Goal: Task Accomplishment & Management: Manage account settings

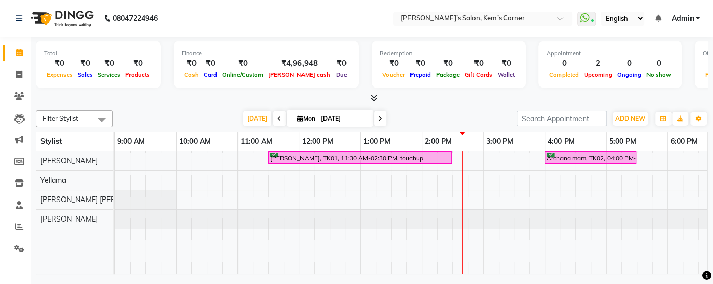
scroll to position [0, 184]
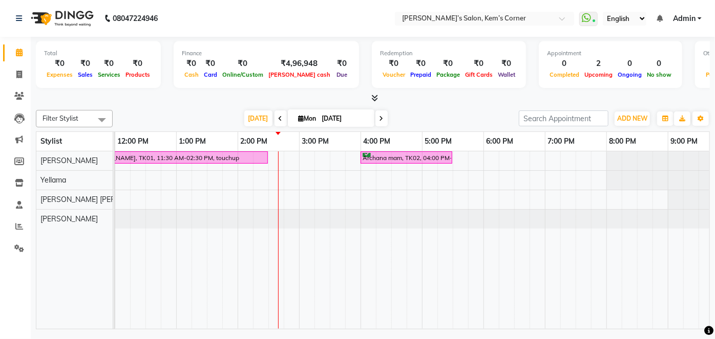
click at [381, 117] on span at bounding box center [381, 119] width 12 height 16
type input "[DATE]"
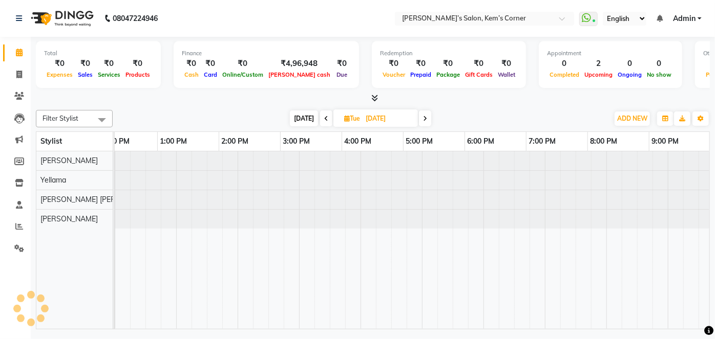
scroll to position [0, 203]
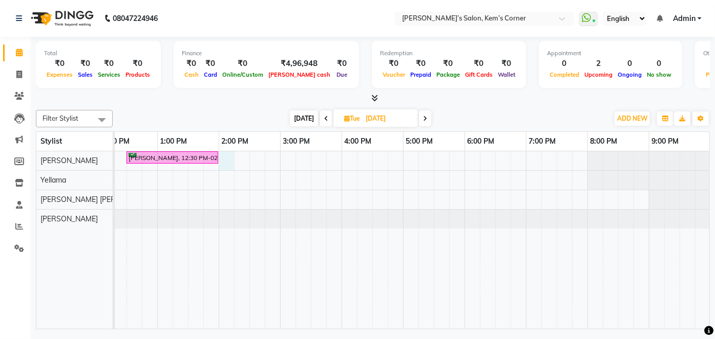
click at [226, 156] on div "[PERSON_NAME], 12:30 PM-02:00 PM, crown touchup" at bounding box center [310, 241] width 799 height 178
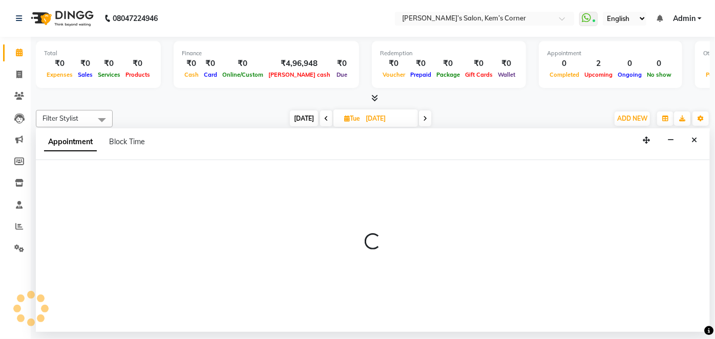
select select "50293"
select select "840"
select select "tentative"
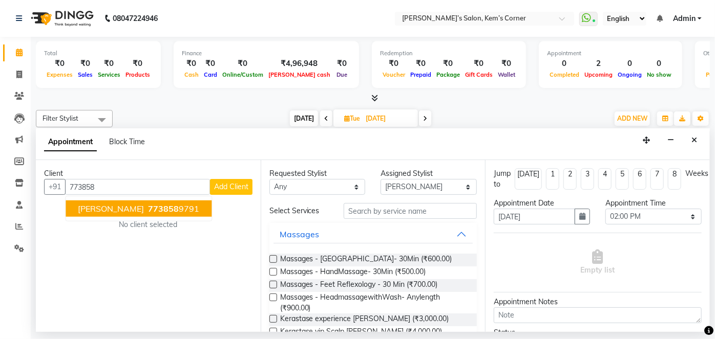
click at [132, 208] on span "[PERSON_NAME]" at bounding box center [111, 209] width 66 height 10
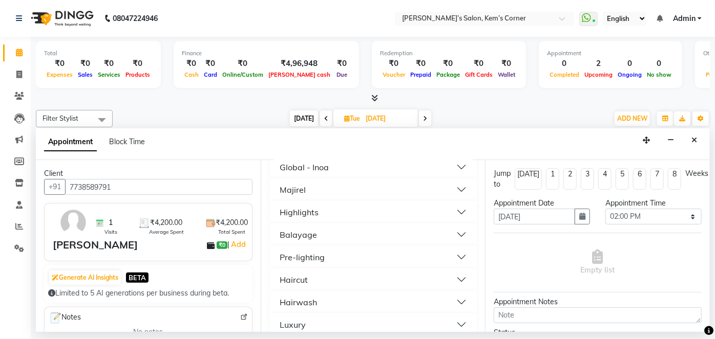
scroll to position [665, 0]
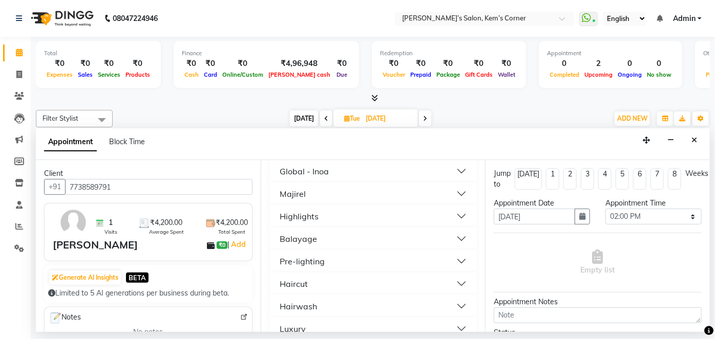
type input "7738589791"
click at [395, 275] on button "Haircut" at bounding box center [373, 284] width 200 height 18
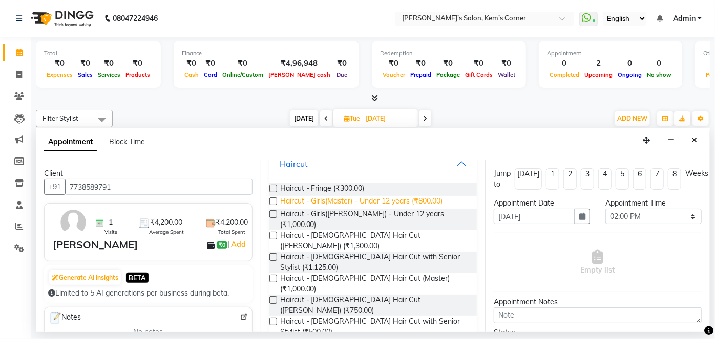
scroll to position [785, 0]
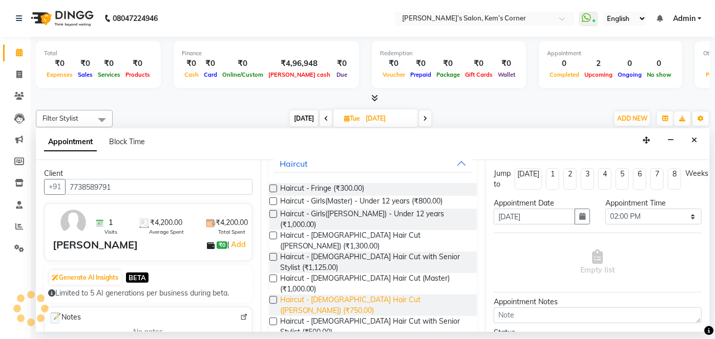
click at [366, 284] on span "Haircut - [DEMOGRAPHIC_DATA] Hair Cut ([PERSON_NAME]) (₹750.00)" at bounding box center [374, 306] width 189 height 22
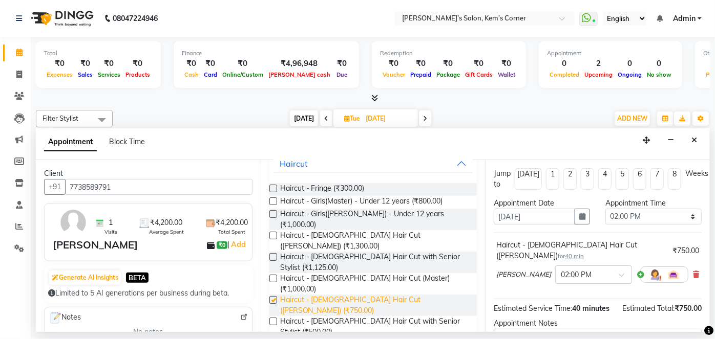
checkbox input "false"
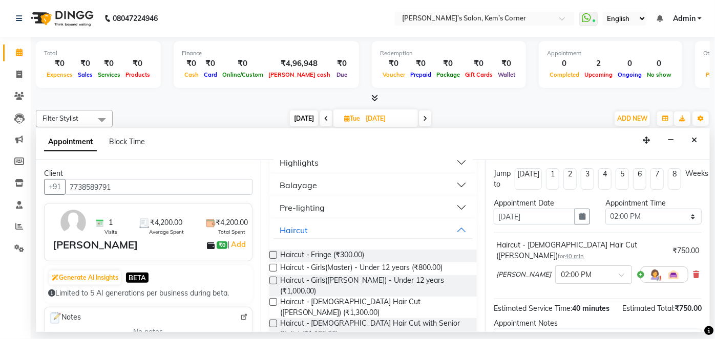
scroll to position [719, 0]
click at [453, 221] on button "Haircut" at bounding box center [373, 230] width 200 height 18
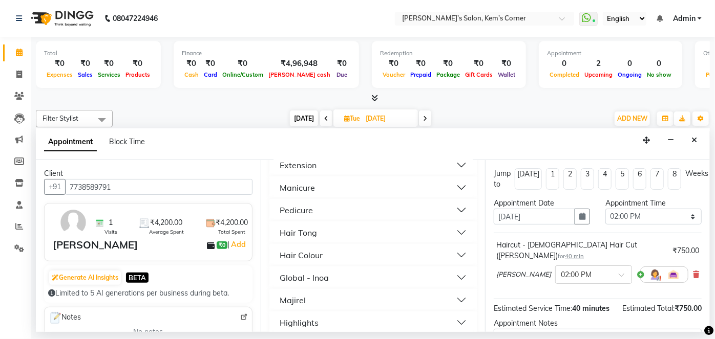
scroll to position [557, 0]
click at [420, 275] on button "Global - Inoa" at bounding box center [373, 279] width 200 height 18
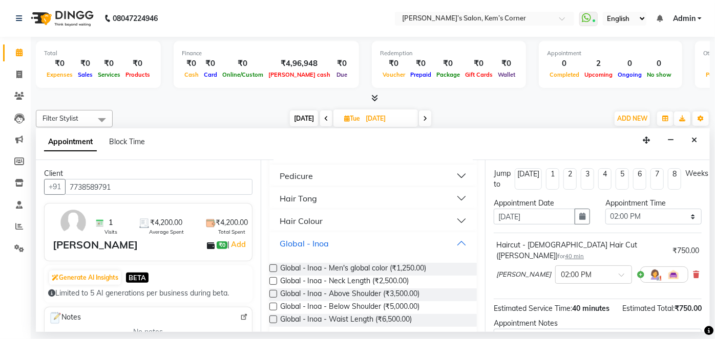
scroll to position [626, 0]
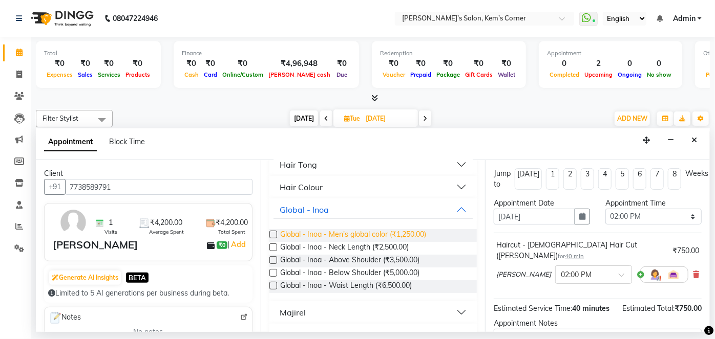
click at [347, 229] on span "Global - Inoa - Men's global color (₹1,250.00)" at bounding box center [353, 235] width 146 height 13
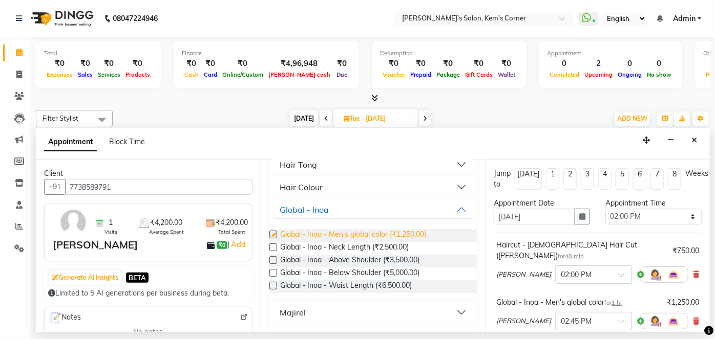
checkbox input "false"
click at [454, 201] on button "Global - Inoa" at bounding box center [373, 210] width 200 height 18
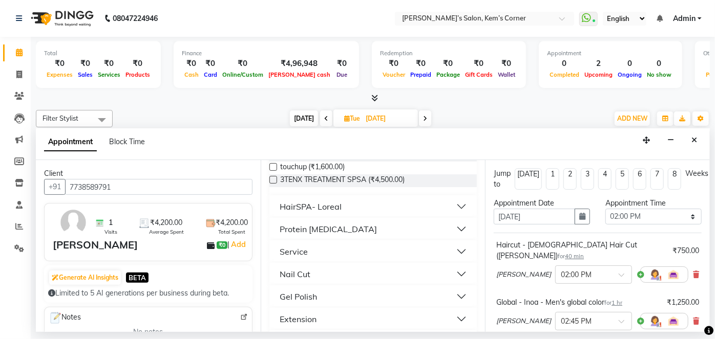
scroll to position [398, 0]
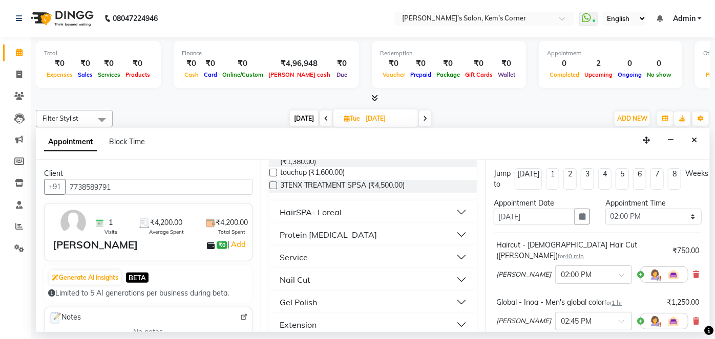
click at [439, 248] on button "Service" at bounding box center [373, 257] width 200 height 18
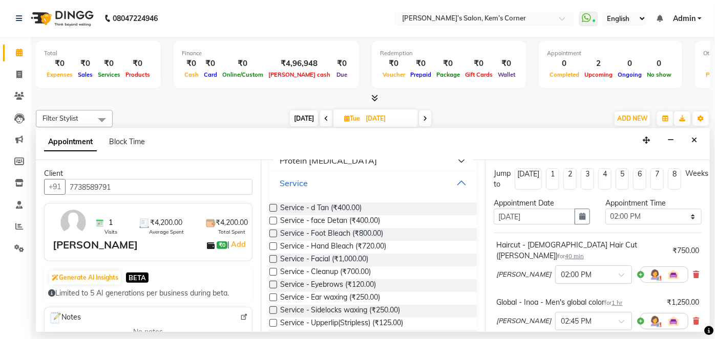
scroll to position [472, 0]
click at [451, 177] on button "Service" at bounding box center [373, 184] width 200 height 18
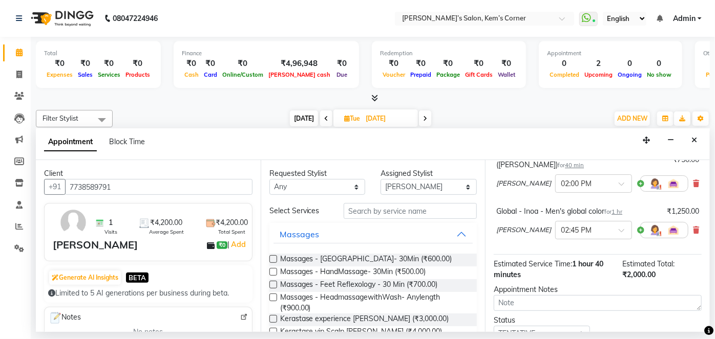
scroll to position [132, 0]
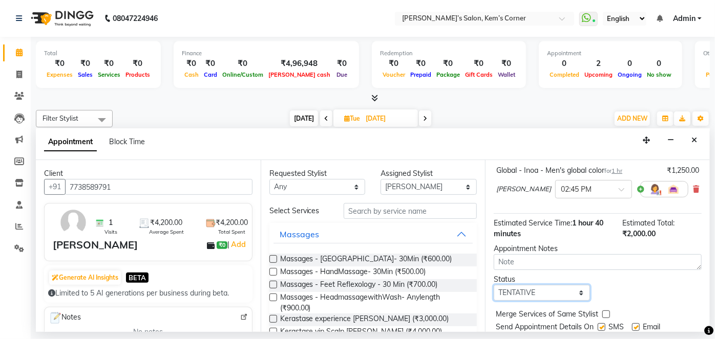
click at [574, 284] on select "Select TENTATIVE CONFIRM UPCOMING" at bounding box center [542, 293] width 96 height 16
select select "confirm booking"
click at [494, 284] on select "Select TENTATIVE CONFIRM UPCOMING" at bounding box center [542, 293] width 96 height 16
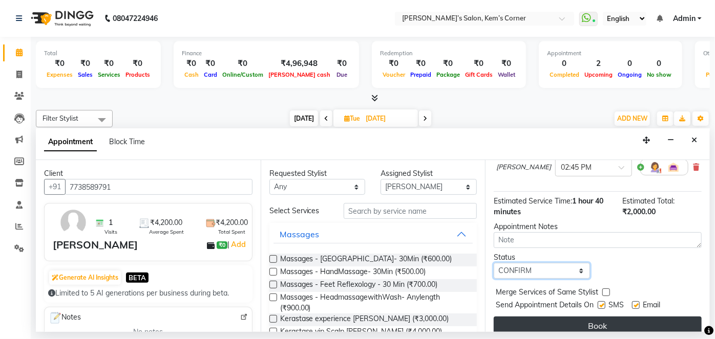
scroll to position [154, 0]
click at [595, 284] on button "Book" at bounding box center [598, 326] width 208 height 18
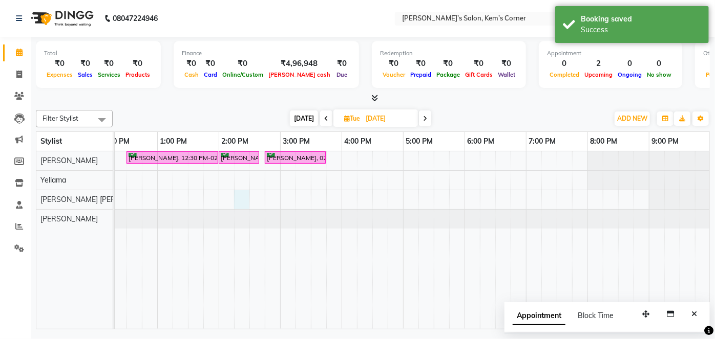
click at [242, 192] on div "[PERSON_NAME], 12:30 PM-02:00 PM, crown touchup [PERSON_NAME], 02:00 PM-02:40 P…" at bounding box center [310, 241] width 799 height 178
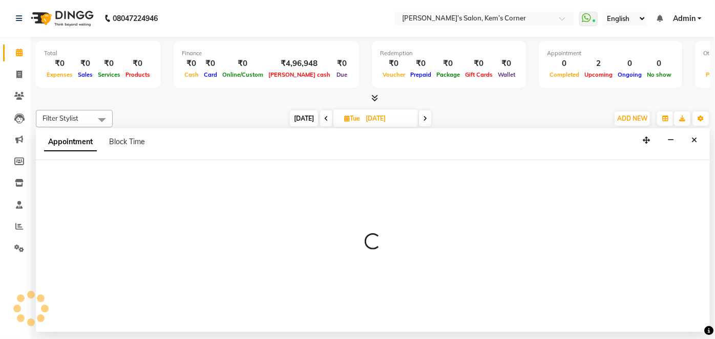
select select "62914"
select select "855"
select select "tentative"
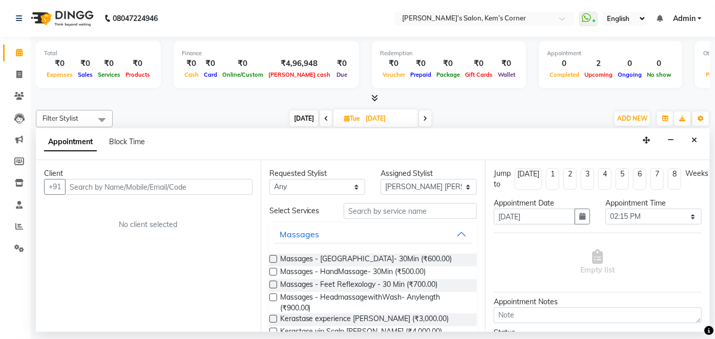
click at [297, 122] on span "[DATE]" at bounding box center [304, 119] width 28 height 16
type input "[DATE]"
select select "855"
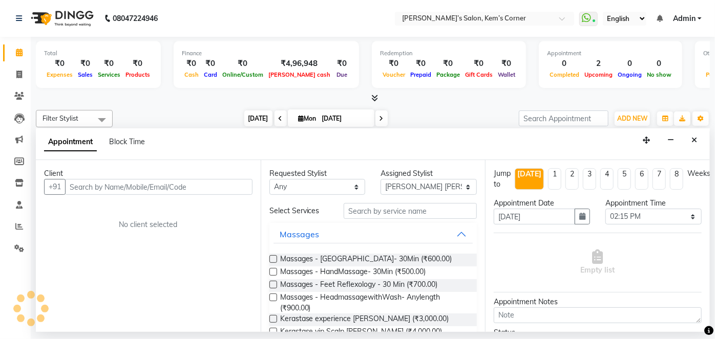
scroll to position [0, 203]
click at [699, 142] on button "Close" at bounding box center [694, 141] width 15 height 16
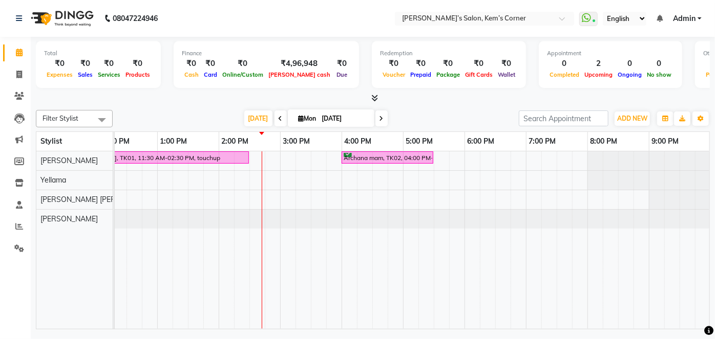
click at [379, 116] on icon at bounding box center [381, 119] width 4 height 6
type input "[DATE]"
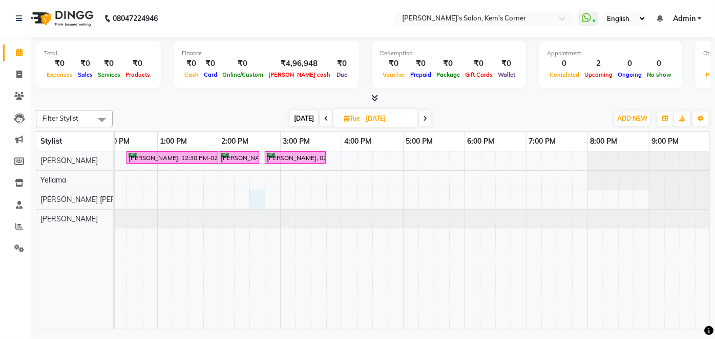
click at [253, 196] on div "[PERSON_NAME], 12:30 PM-02:00 PM, crown touchup [PERSON_NAME], 02:00 PM-02:40 P…" at bounding box center [310, 241] width 799 height 178
select select "62914"
select select "870"
select select "tentative"
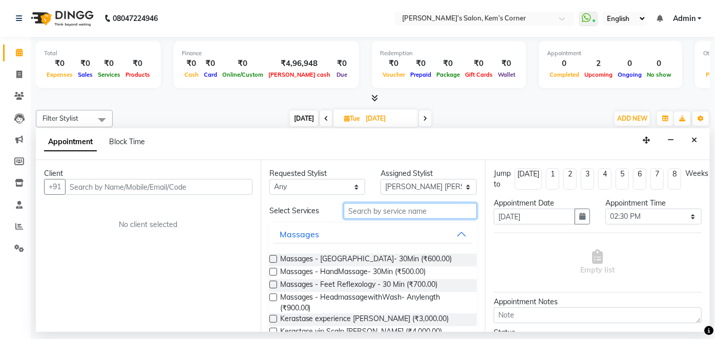
click at [397, 210] on input "text" at bounding box center [410, 211] width 133 height 16
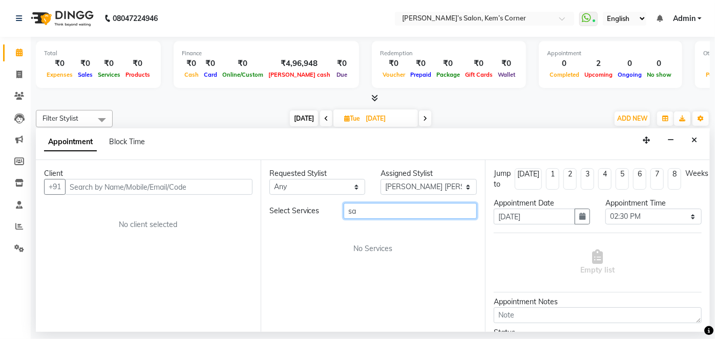
type input "s"
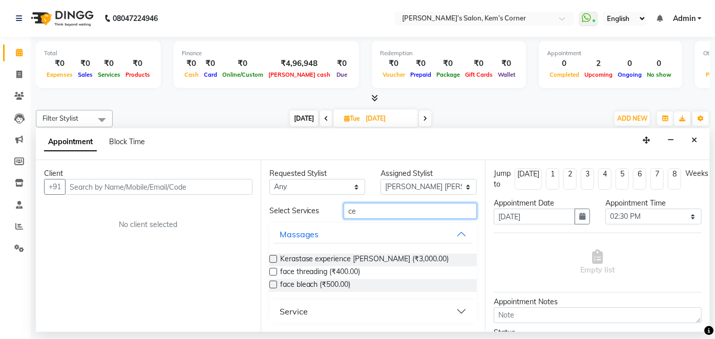
type input "c"
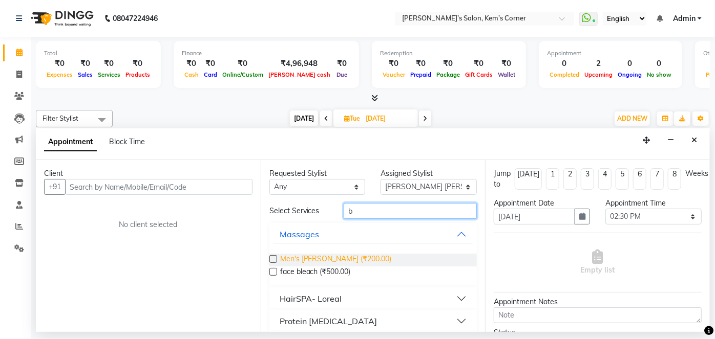
type input "b"
click at [305, 259] on span "Men's [PERSON_NAME] (₹200.00)" at bounding box center [336, 260] width 112 height 13
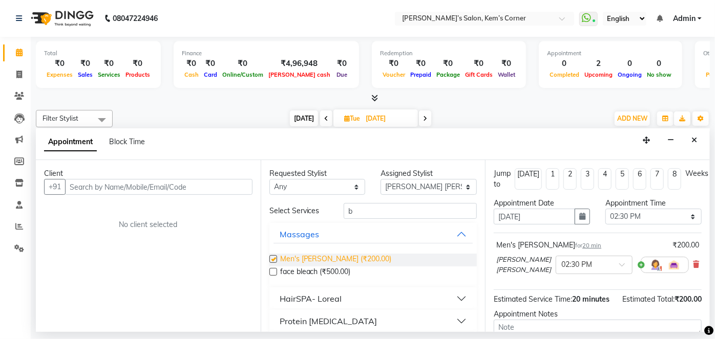
checkbox input "false"
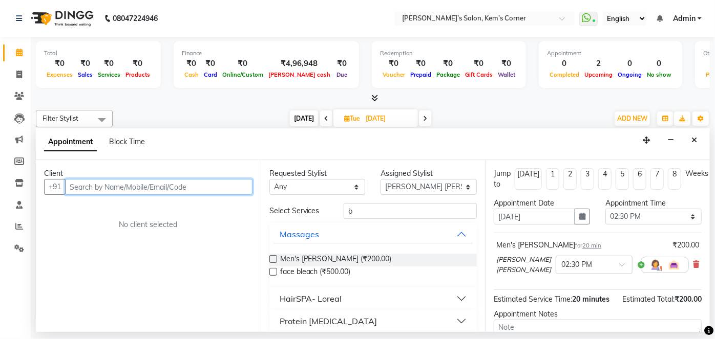
click at [174, 188] on input "text" at bounding box center [158, 187] width 187 height 16
type input "s"
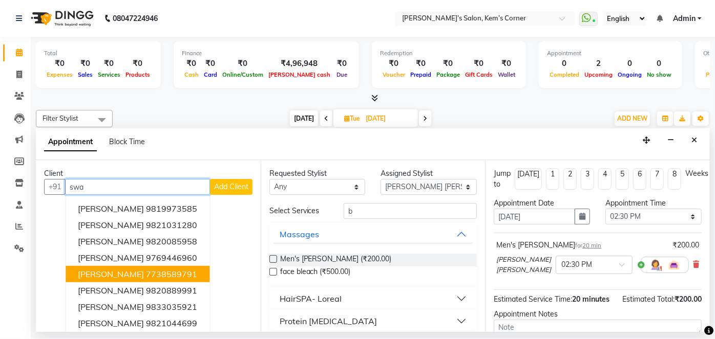
click at [146, 274] on ngb-highlight "7738589791" at bounding box center [171, 274] width 51 height 10
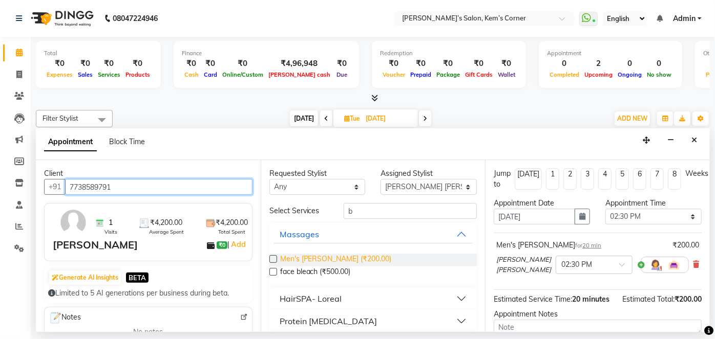
type input "7738589791"
click at [315, 258] on span "Men's [PERSON_NAME] (₹200.00)" at bounding box center [336, 260] width 112 height 13
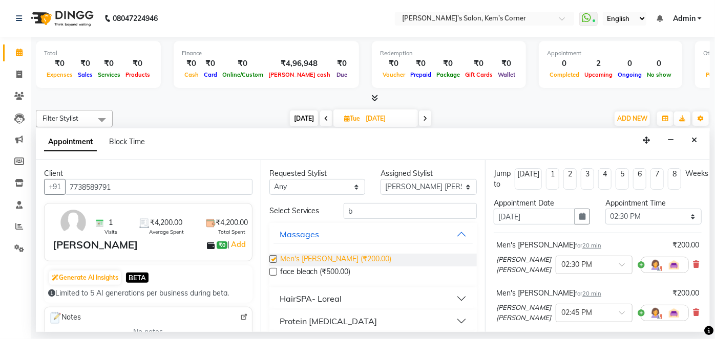
checkbox input "false"
click at [693, 265] on icon at bounding box center [696, 264] width 6 height 7
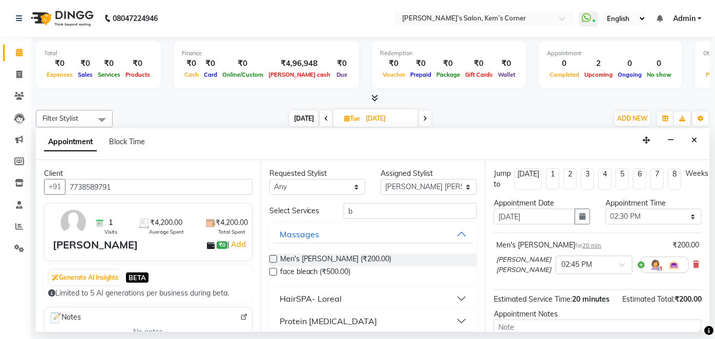
scroll to position [95, 0]
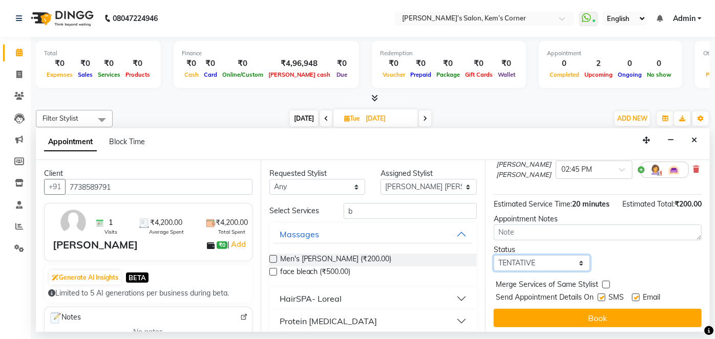
click at [576, 271] on select "Select TENTATIVE CONFIRM UPCOMING" at bounding box center [542, 263] width 96 height 16
select select "confirm booking"
click at [494, 264] on select "Select TENTATIVE CONFIRM UPCOMING" at bounding box center [542, 263] width 96 height 16
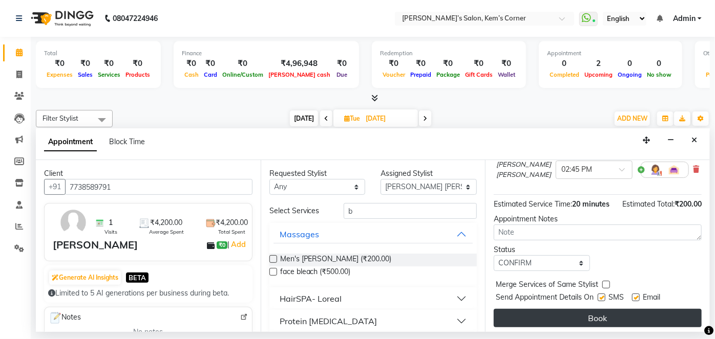
click at [594, 284] on button "Book" at bounding box center [598, 318] width 208 height 18
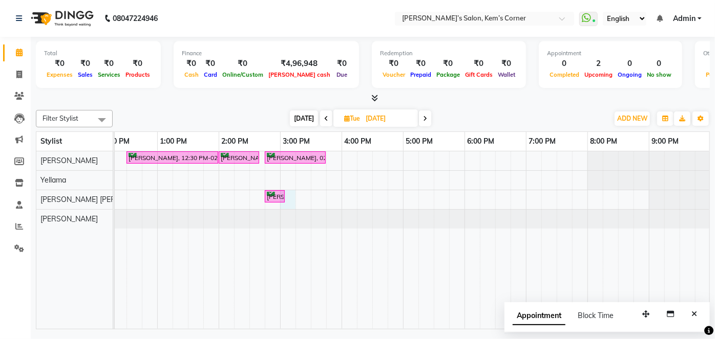
click at [291, 196] on div "[PERSON_NAME], 12:30 PM-02:00 PM, crown touchup [PERSON_NAME], 02:00 PM-02:40 P…" at bounding box center [310, 241] width 799 height 178
select select "62914"
select select "900"
select select "tentative"
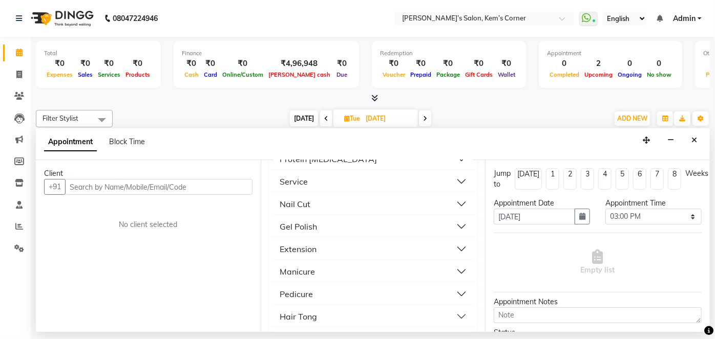
scroll to position [477, 0]
click at [372, 283] on button "Pedicure" at bounding box center [373, 292] width 200 height 18
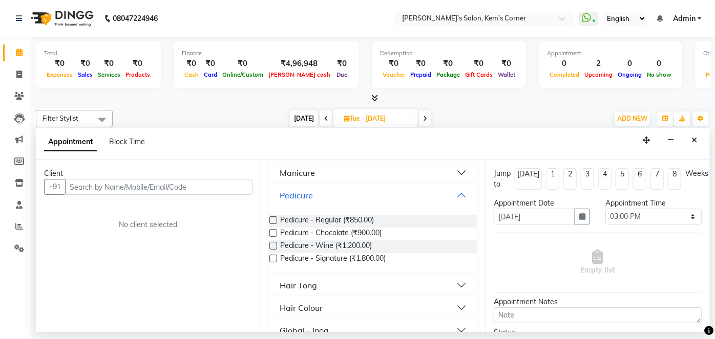
scroll to position [576, 0]
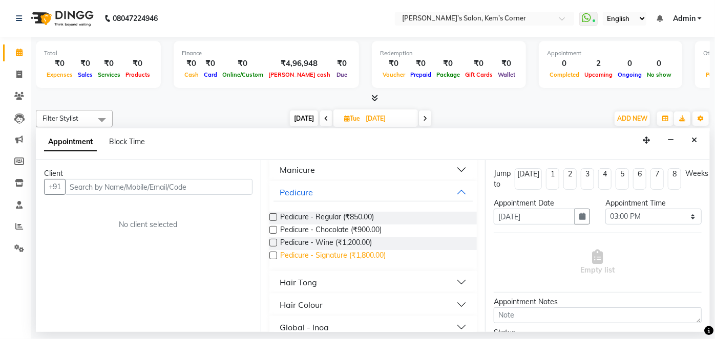
click at [349, 250] on span "Pedicure - Signature (₹1,800.00)" at bounding box center [333, 256] width 106 height 13
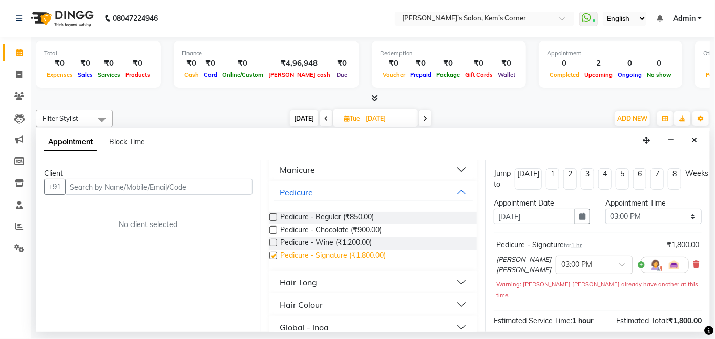
checkbox input "false"
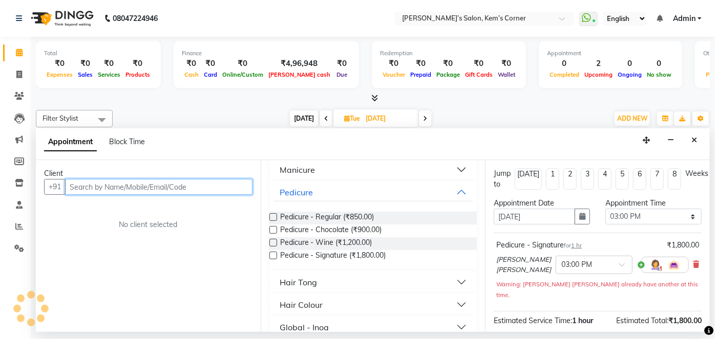
click at [108, 191] on input "text" at bounding box center [158, 187] width 187 height 16
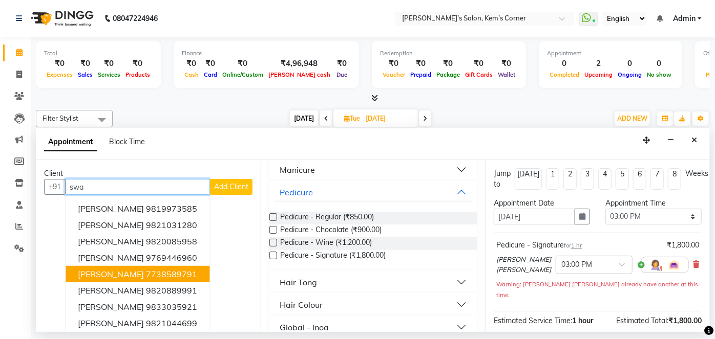
click at [108, 270] on span "[PERSON_NAME]" at bounding box center [111, 274] width 66 height 10
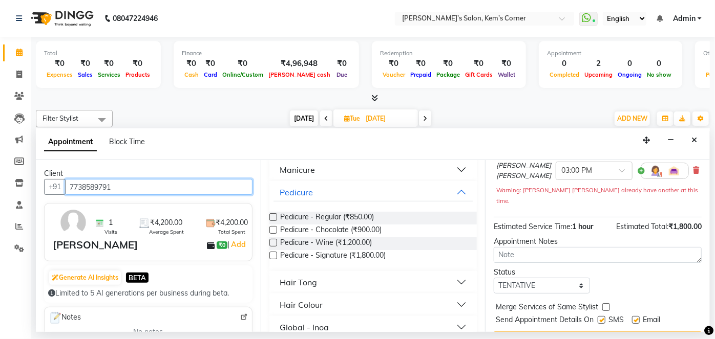
scroll to position [108, 0]
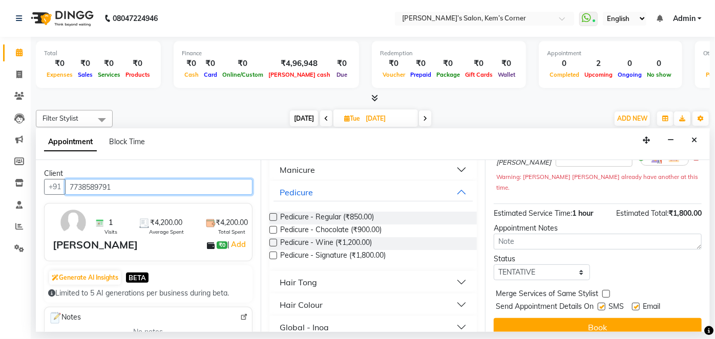
type input "7738589791"
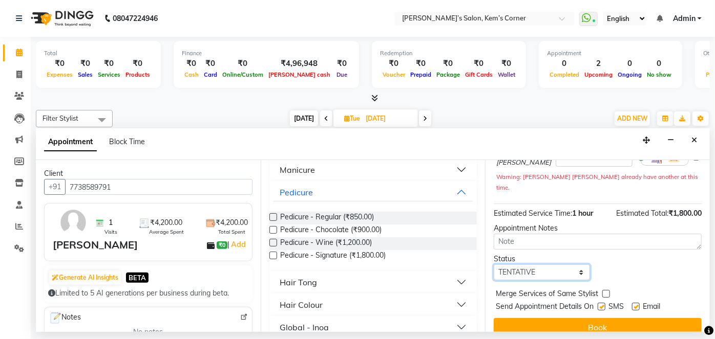
click at [566, 265] on select "Select TENTATIVE CONFIRM UPCOMING" at bounding box center [542, 273] width 96 height 16
select select "confirm booking"
click at [494, 265] on select "Select TENTATIVE CONFIRM UPCOMING" at bounding box center [542, 273] width 96 height 16
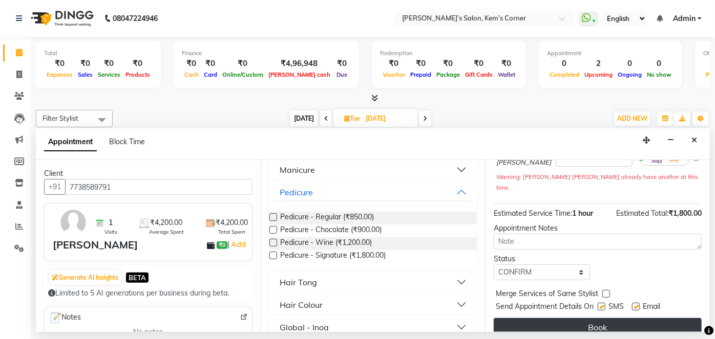
click at [619, 284] on button "Book" at bounding box center [598, 327] width 208 height 18
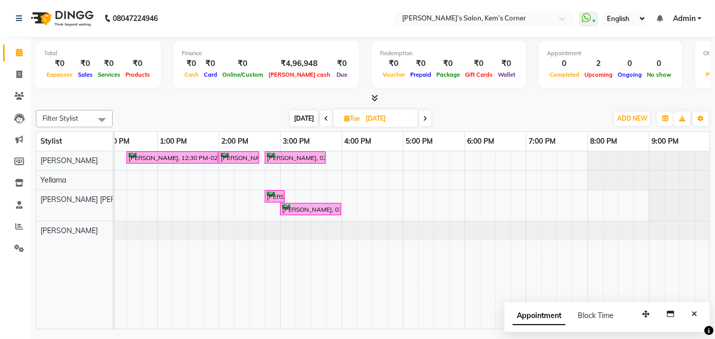
click at [301, 119] on span "[DATE]" at bounding box center [304, 119] width 28 height 16
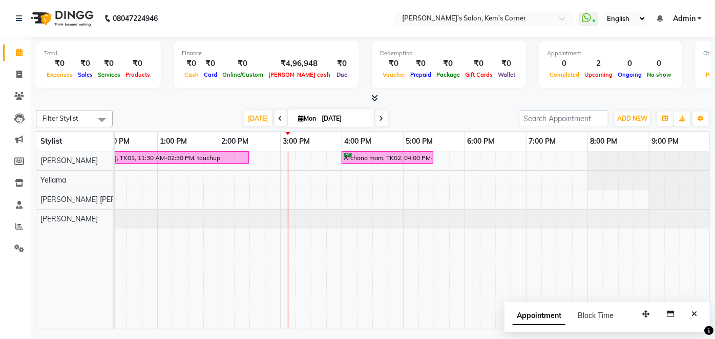
click at [376, 118] on span at bounding box center [381, 119] width 12 height 16
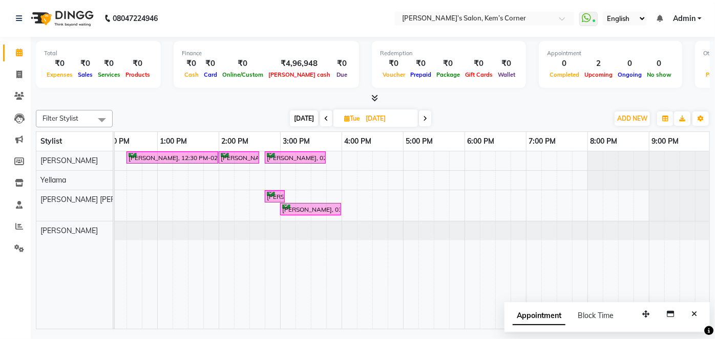
click at [427, 115] on span at bounding box center [425, 119] width 12 height 16
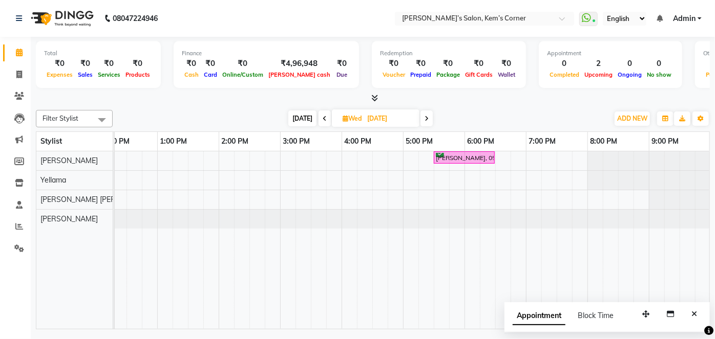
click at [298, 119] on span "[DATE]" at bounding box center [302, 119] width 28 height 16
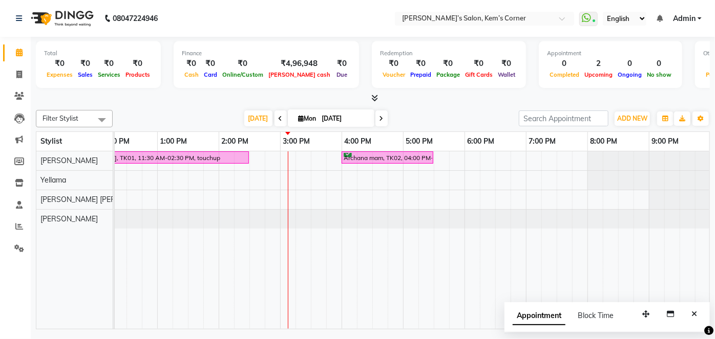
click at [369, 119] on span "[DATE]" at bounding box center [331, 118] width 87 height 17
click at [376, 119] on span at bounding box center [381, 119] width 12 height 16
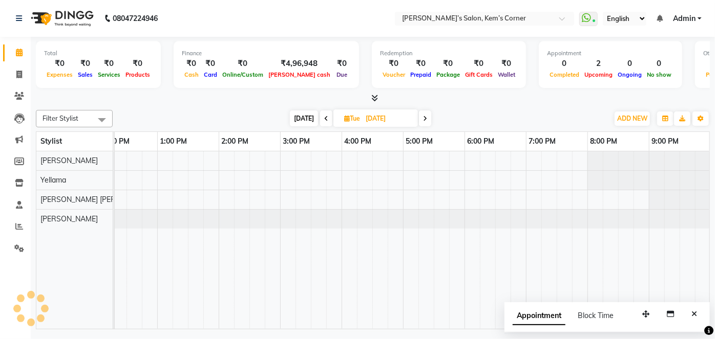
click at [300, 120] on span "[DATE]" at bounding box center [304, 119] width 28 height 16
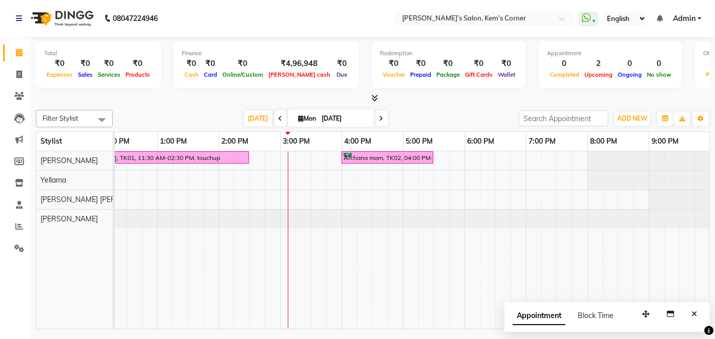
click at [379, 117] on icon at bounding box center [381, 119] width 4 height 6
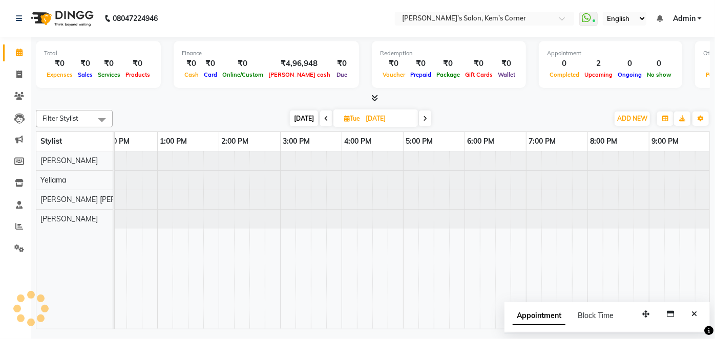
scroll to position [0, 0]
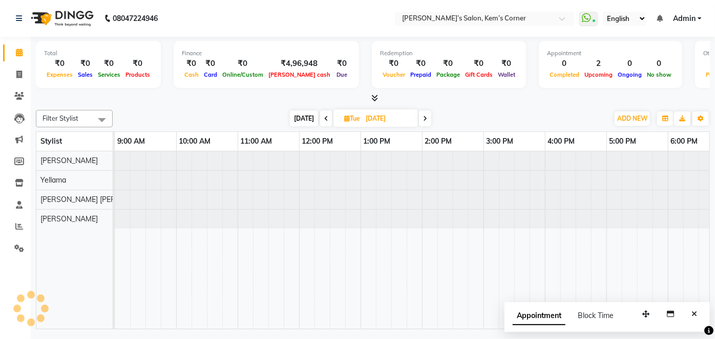
click at [423, 120] on icon at bounding box center [425, 119] width 4 height 6
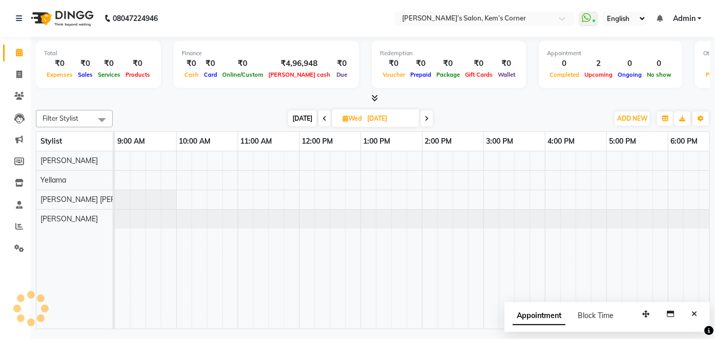
scroll to position [0, 210]
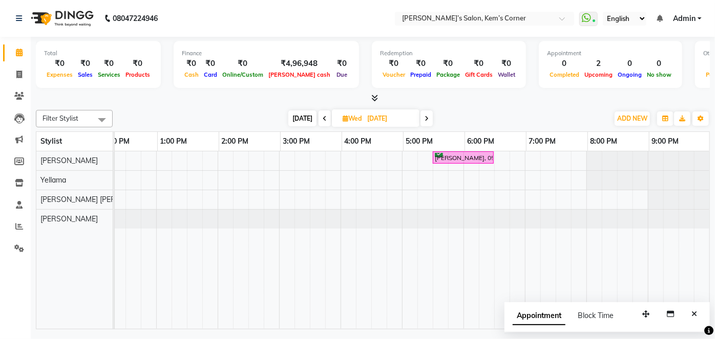
click at [295, 119] on span "[DATE]" at bounding box center [302, 119] width 28 height 16
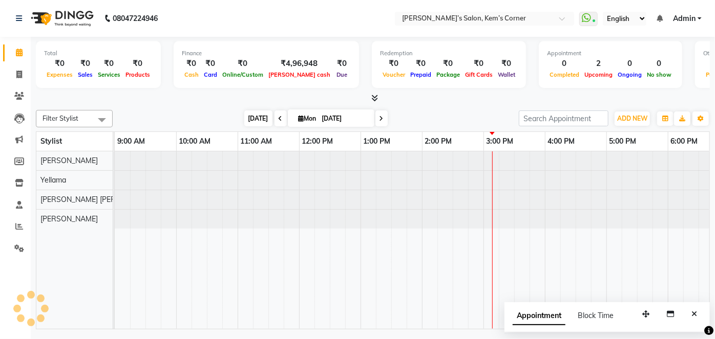
scroll to position [0, 203]
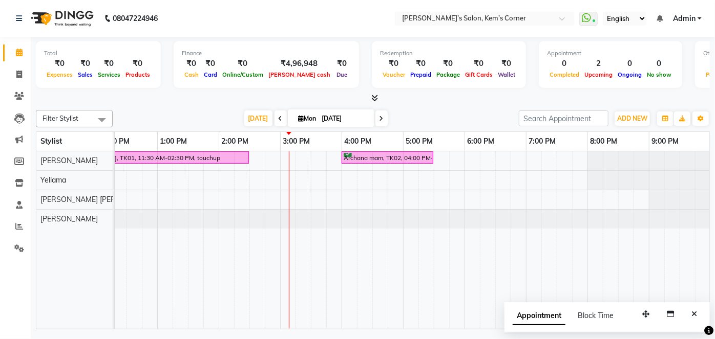
click at [381, 118] on span at bounding box center [381, 119] width 12 height 16
type input "[DATE]"
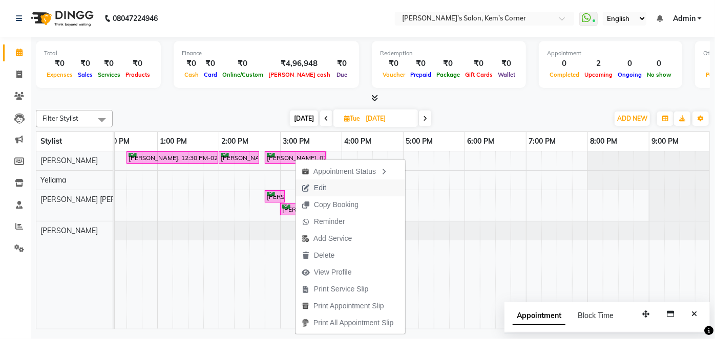
click at [310, 190] on span "Edit" at bounding box center [313, 188] width 37 height 17
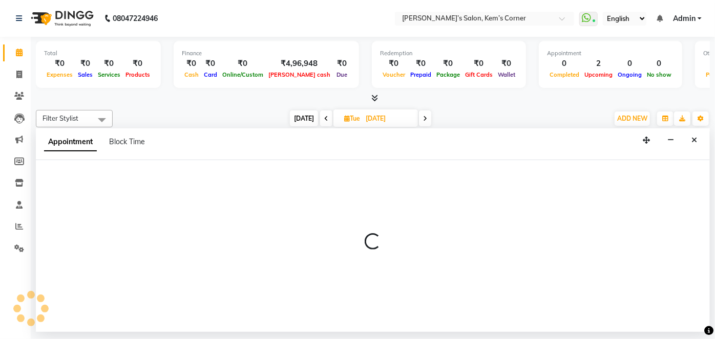
select select "tentative"
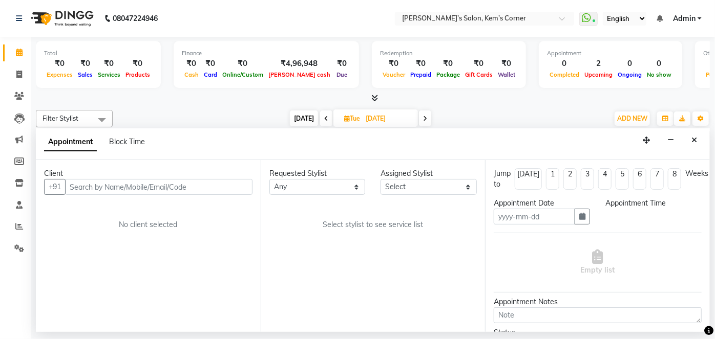
type input "[DATE]"
select select "62914"
select select "confirm booking"
select select "840"
select select "3254"
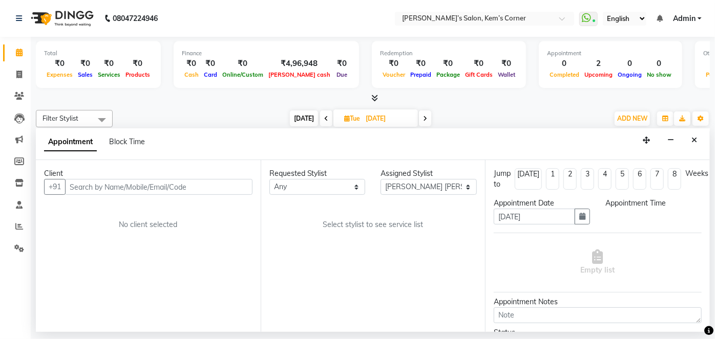
select select "3254"
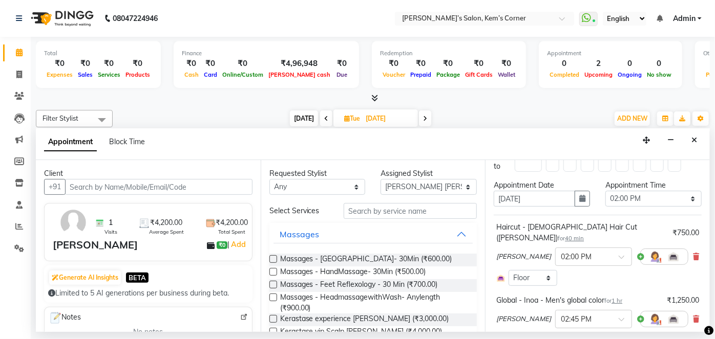
scroll to position [0, 0]
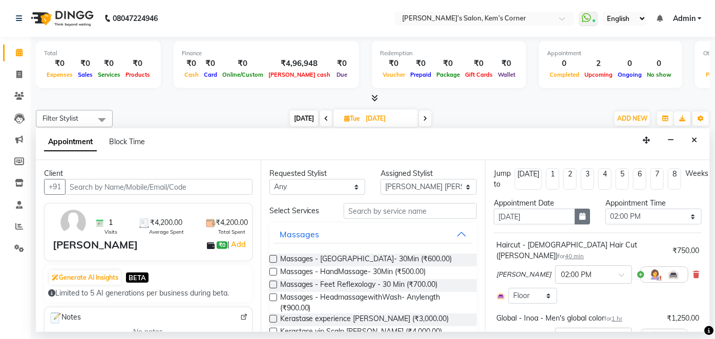
click at [580, 217] on icon "button" at bounding box center [582, 216] width 6 height 7
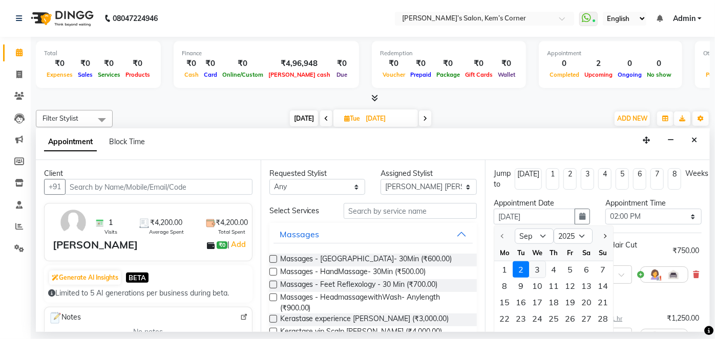
click at [538, 268] on div "3" at bounding box center [537, 270] width 16 height 16
type input "[DATE]"
select select "840"
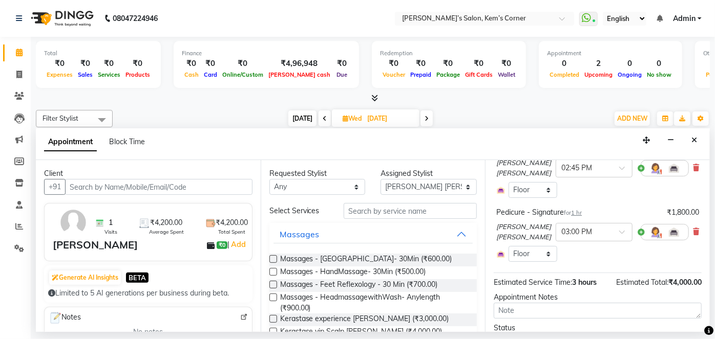
scroll to position [270, 0]
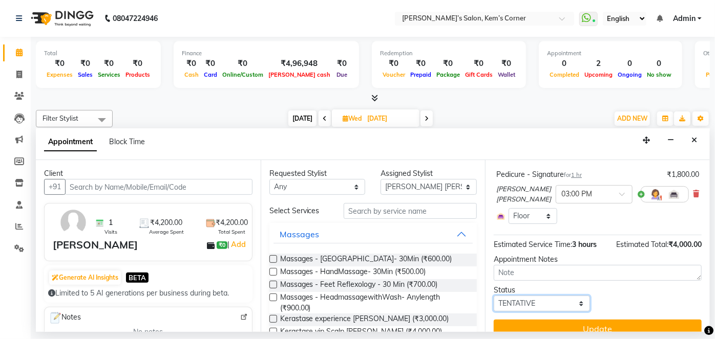
click at [565, 284] on select "Select TENTATIVE CONFIRM UPCOMING" at bounding box center [542, 304] width 96 height 16
select select "confirm booking"
click at [494, 284] on select "Select TENTATIVE CONFIRM UPCOMING" at bounding box center [542, 304] width 96 height 16
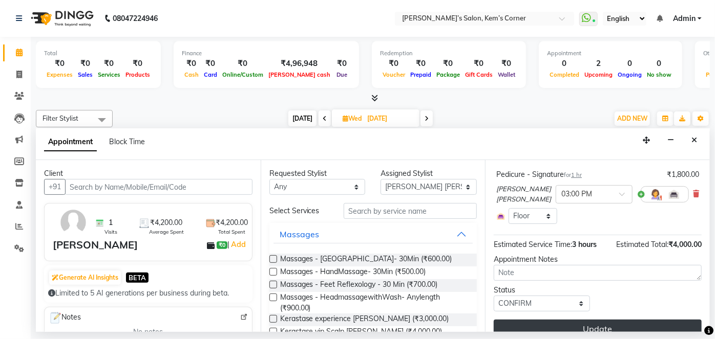
click at [572, 284] on button "Update" at bounding box center [598, 329] width 208 height 18
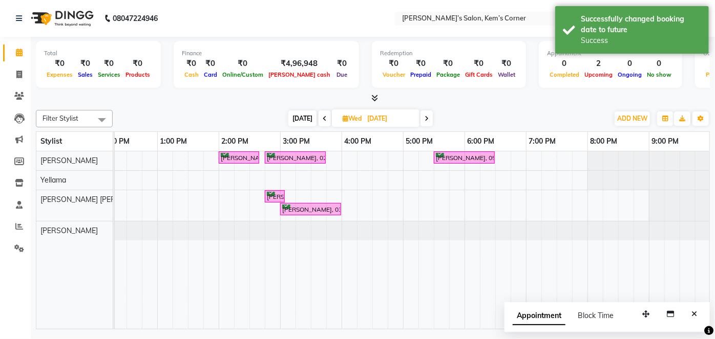
click at [303, 119] on span "[DATE]" at bounding box center [302, 119] width 28 height 16
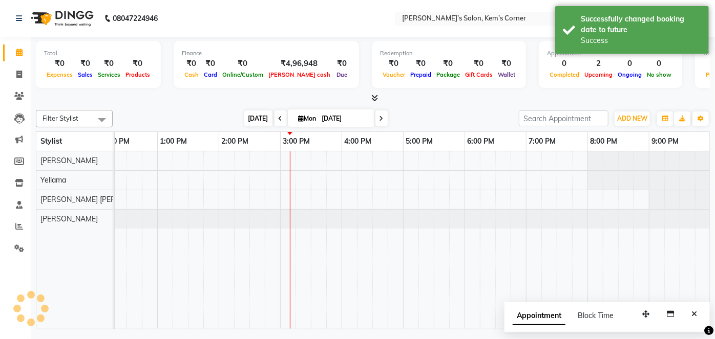
scroll to position [0, 203]
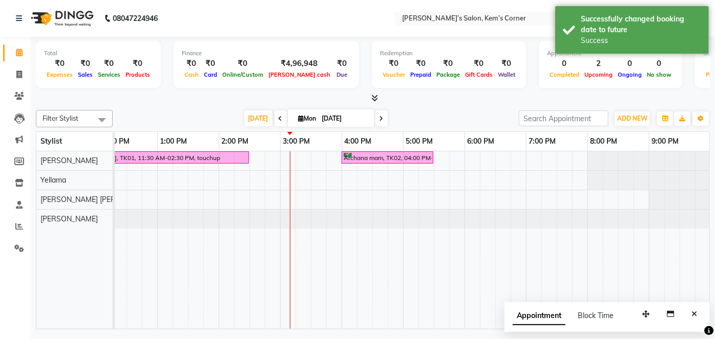
click at [380, 118] on icon at bounding box center [381, 119] width 4 height 6
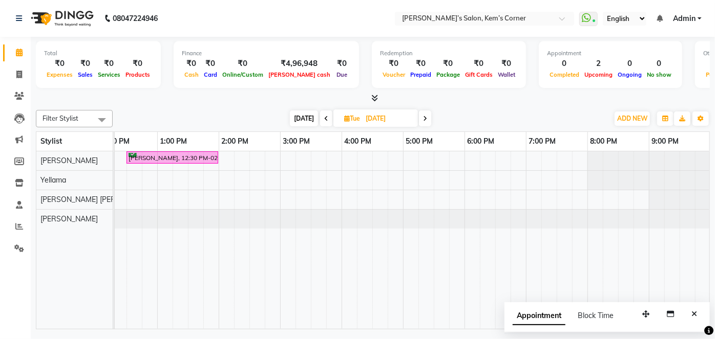
click at [423, 118] on icon at bounding box center [425, 119] width 4 height 6
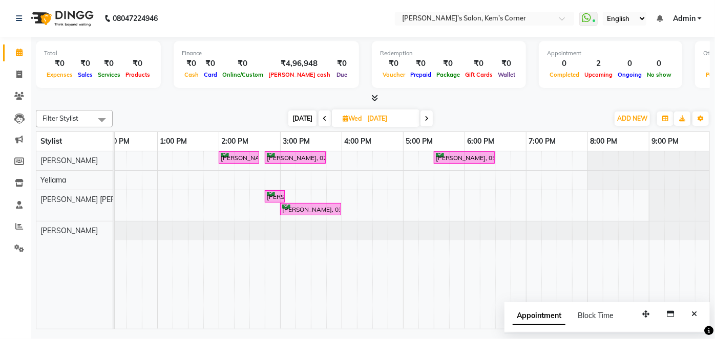
click at [297, 120] on span "[DATE]" at bounding box center [302, 119] width 28 height 16
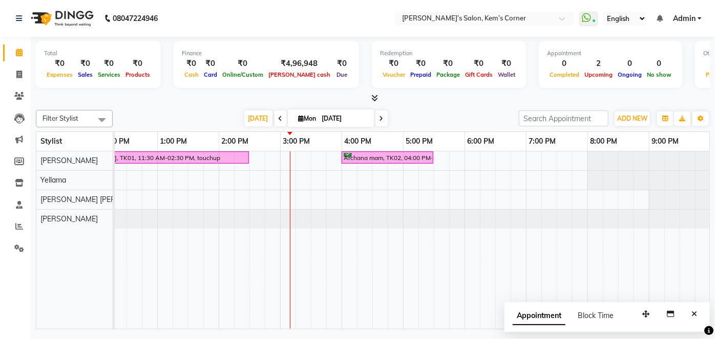
click at [379, 120] on icon at bounding box center [381, 119] width 4 height 6
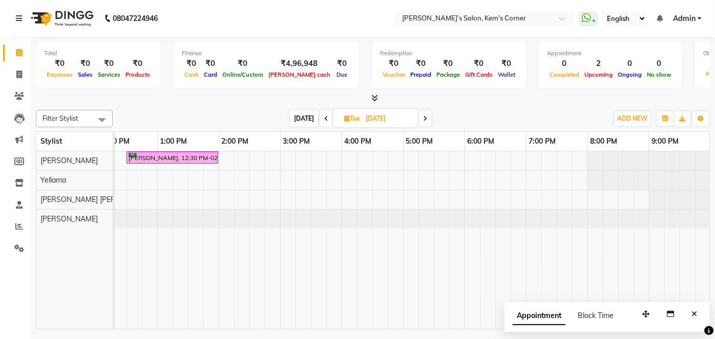
click at [424, 122] on span at bounding box center [425, 119] width 12 height 16
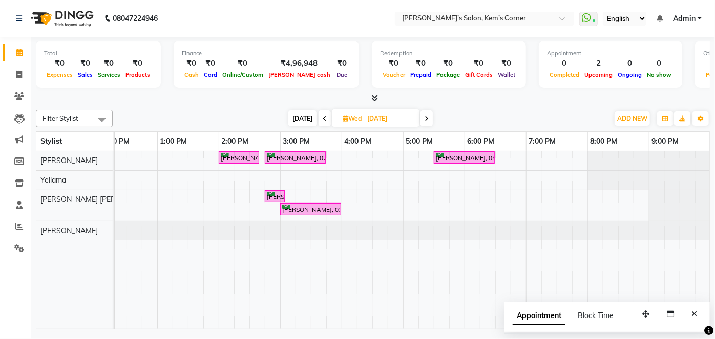
click at [302, 118] on span "[DATE]" at bounding box center [302, 119] width 28 height 16
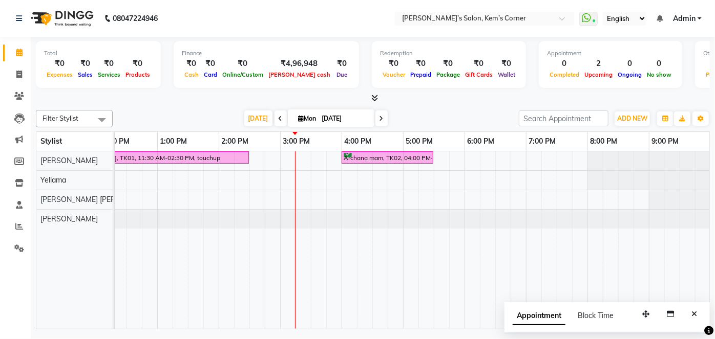
drag, startPoint x: 385, startPoint y: 114, endPoint x: 393, endPoint y: 104, distance: 12.7
drag, startPoint x: 393, startPoint y: 104, endPoint x: 375, endPoint y: 118, distance: 23.3
click at [375, 118] on span at bounding box center [381, 119] width 12 height 16
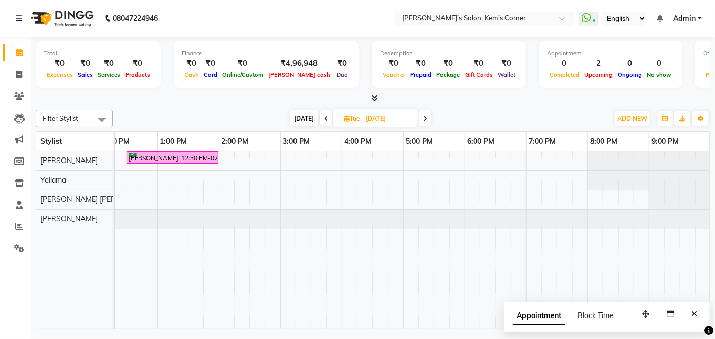
click at [423, 117] on icon at bounding box center [425, 119] width 4 height 6
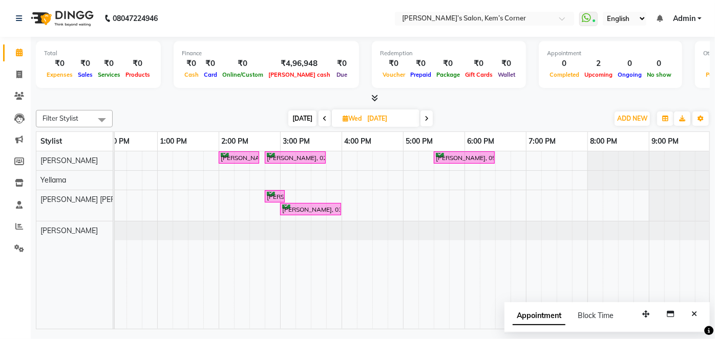
click at [425, 119] on icon at bounding box center [426, 119] width 4 height 6
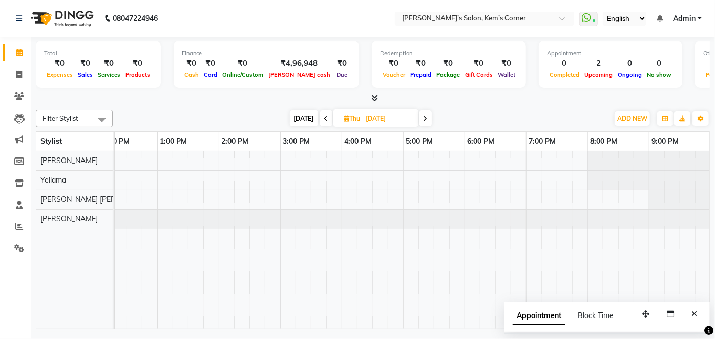
click at [424, 117] on icon at bounding box center [425, 119] width 4 height 6
click at [422, 116] on icon at bounding box center [424, 119] width 4 height 6
click at [421, 117] on span at bounding box center [425, 119] width 12 height 16
click at [303, 117] on span "[DATE]" at bounding box center [303, 119] width 28 height 16
type input "[DATE]"
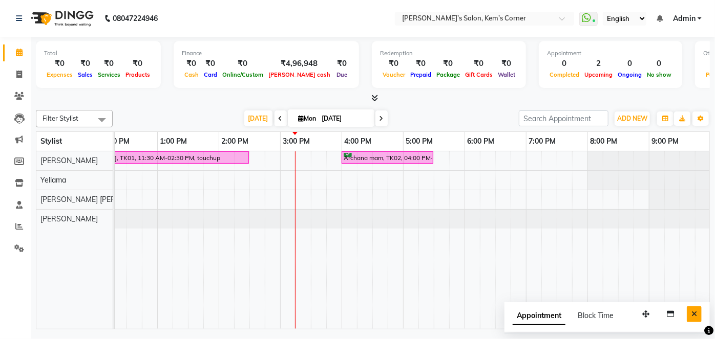
click at [693, 284] on icon "Close" at bounding box center [694, 314] width 6 height 7
